Goal: Task Accomplishment & Management: Manage account settings

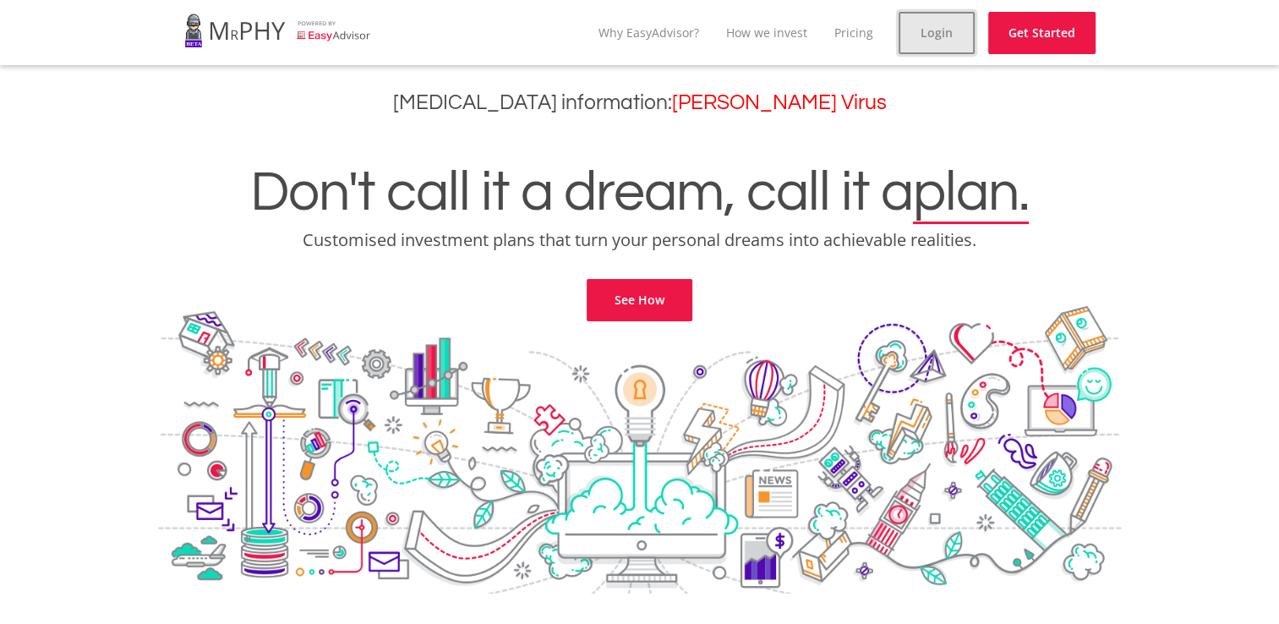
click at [923, 17] on link "Login" at bounding box center [937, 33] width 76 height 42
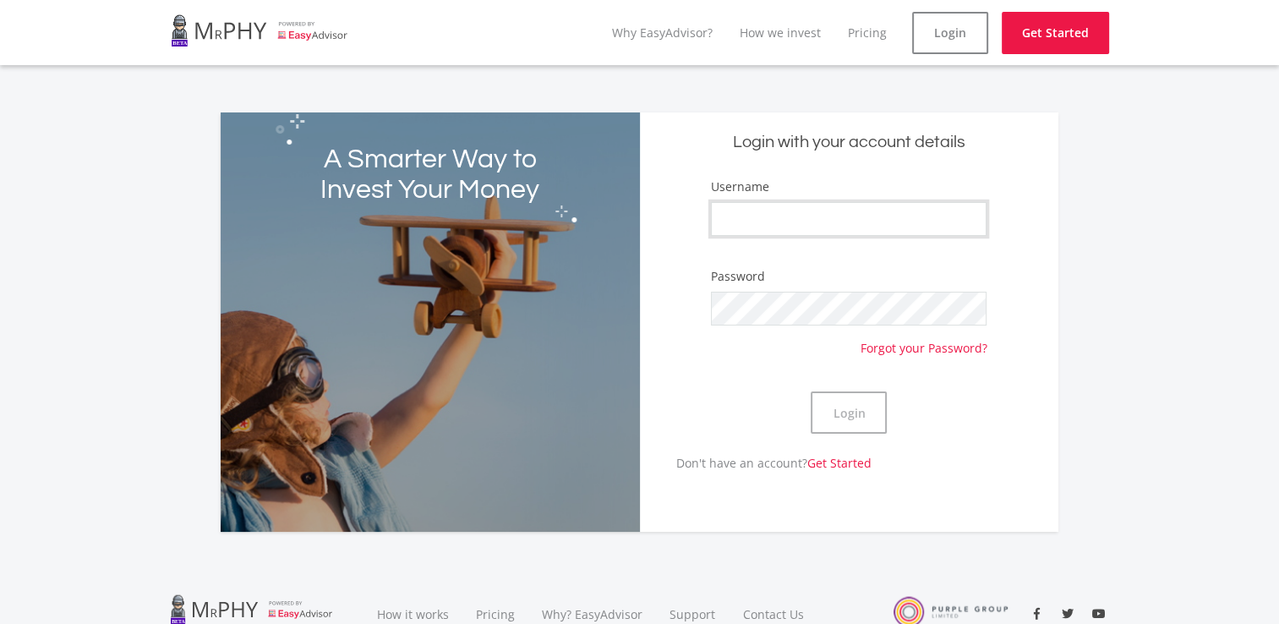
click at [805, 214] on input "Username" at bounding box center [849, 219] width 276 height 34
click at [640, 360] on div "Login with your account details Username Password Forgot your Password? Login D…" at bounding box center [849, 321] width 419 height 419
